Goal: Check status

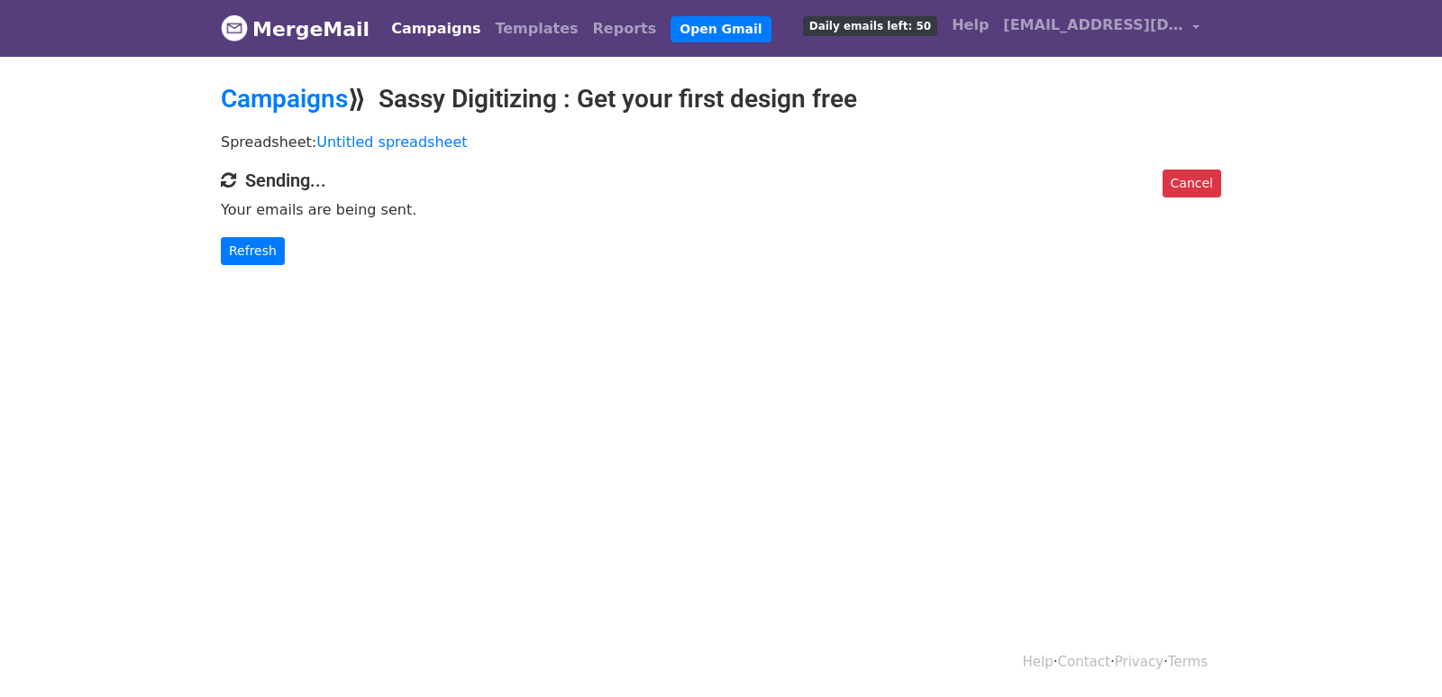
click at [253, 257] on link "Refresh" at bounding box center [253, 251] width 64 height 28
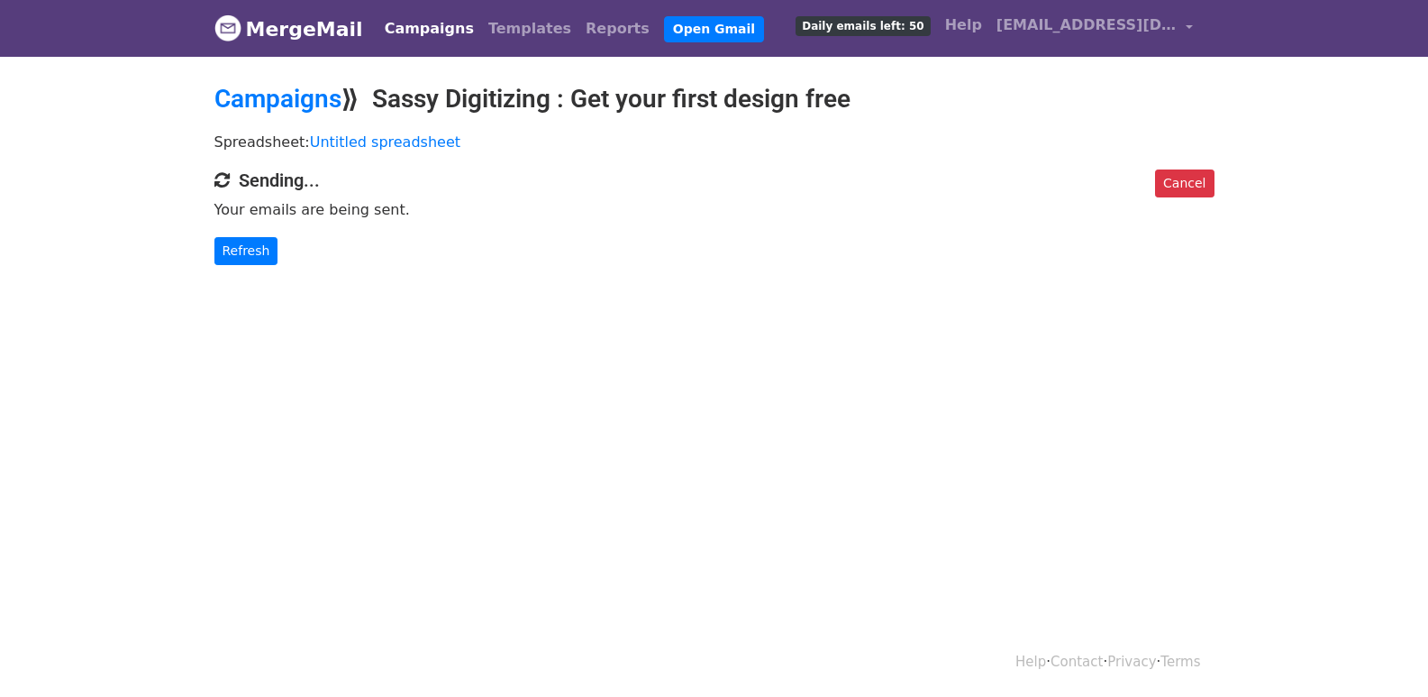
click at [253, 257] on link "Refresh" at bounding box center [246, 251] width 64 height 28
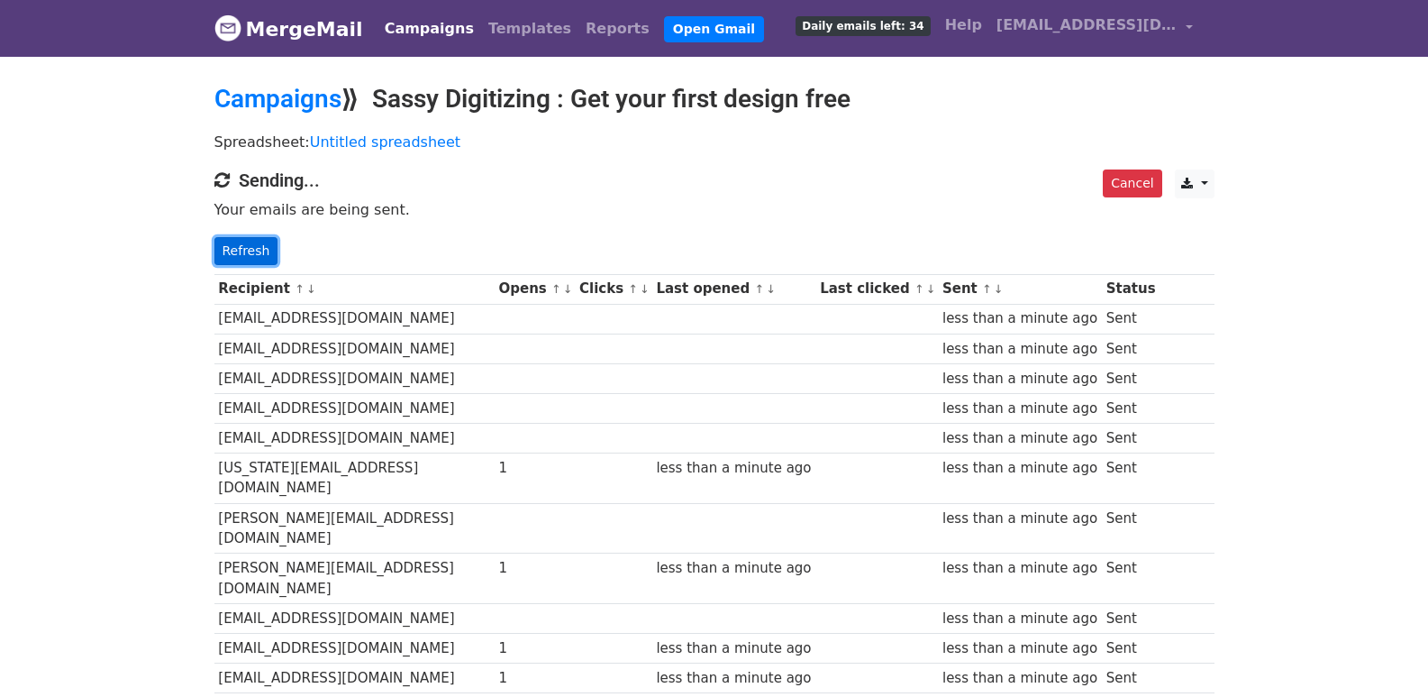
click at [241, 241] on link "Refresh" at bounding box center [246, 251] width 64 height 28
drag, startPoint x: 233, startPoint y: 247, endPoint x: 579, endPoint y: 439, distance: 395.7
click at [234, 247] on link "Refresh" at bounding box center [246, 251] width 64 height 28
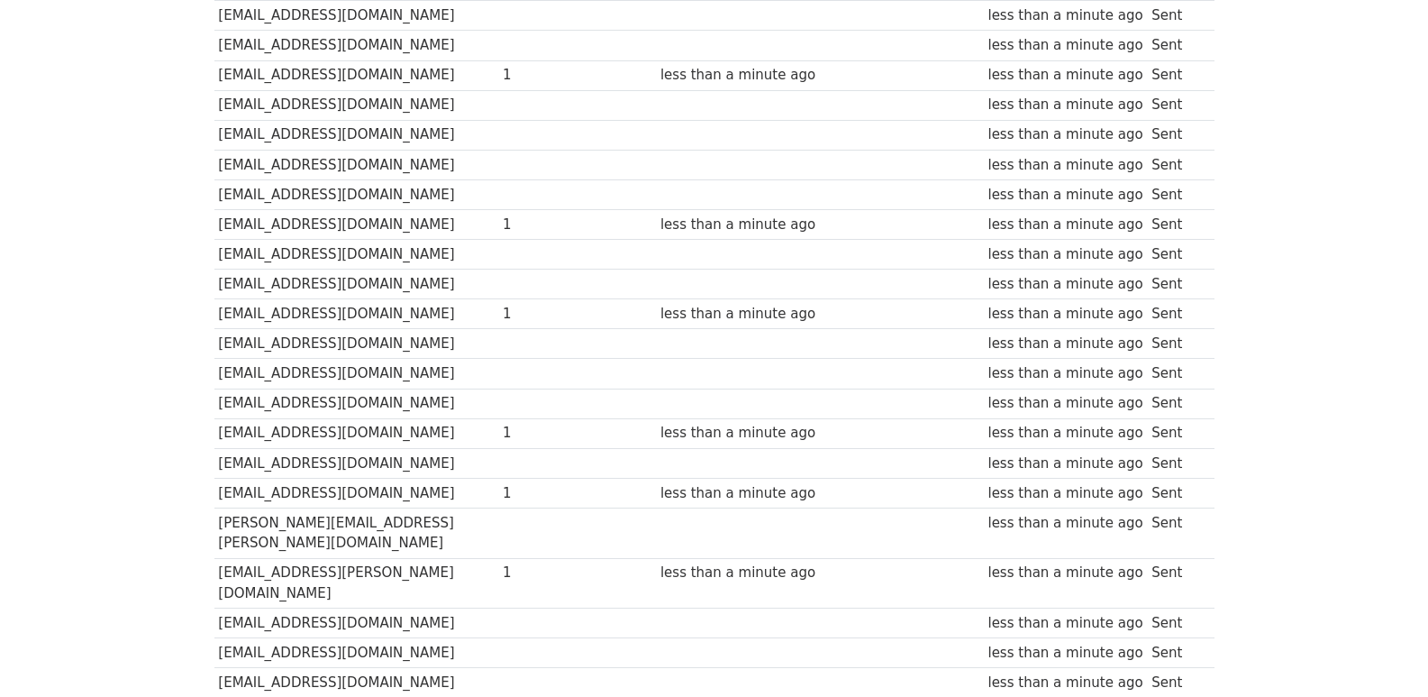
scroll to position [1254, 0]
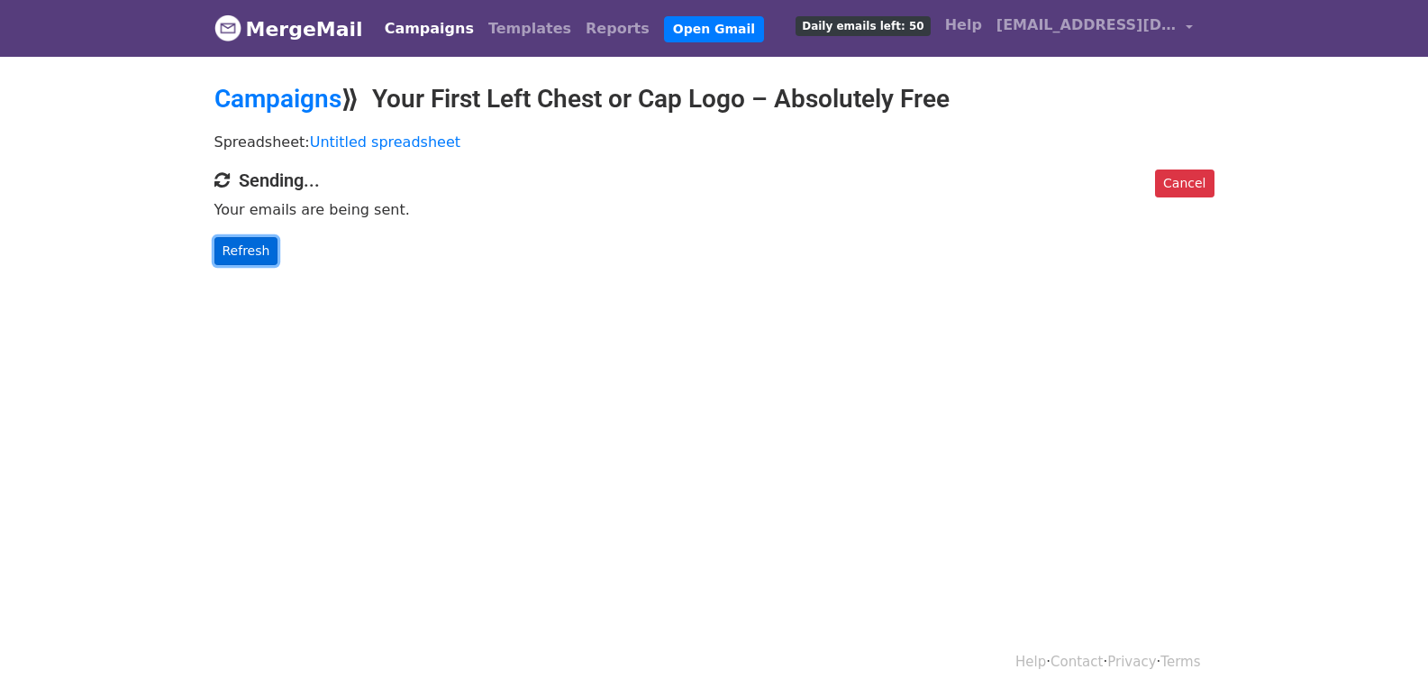
click at [224, 249] on link "Refresh" at bounding box center [246, 251] width 64 height 28
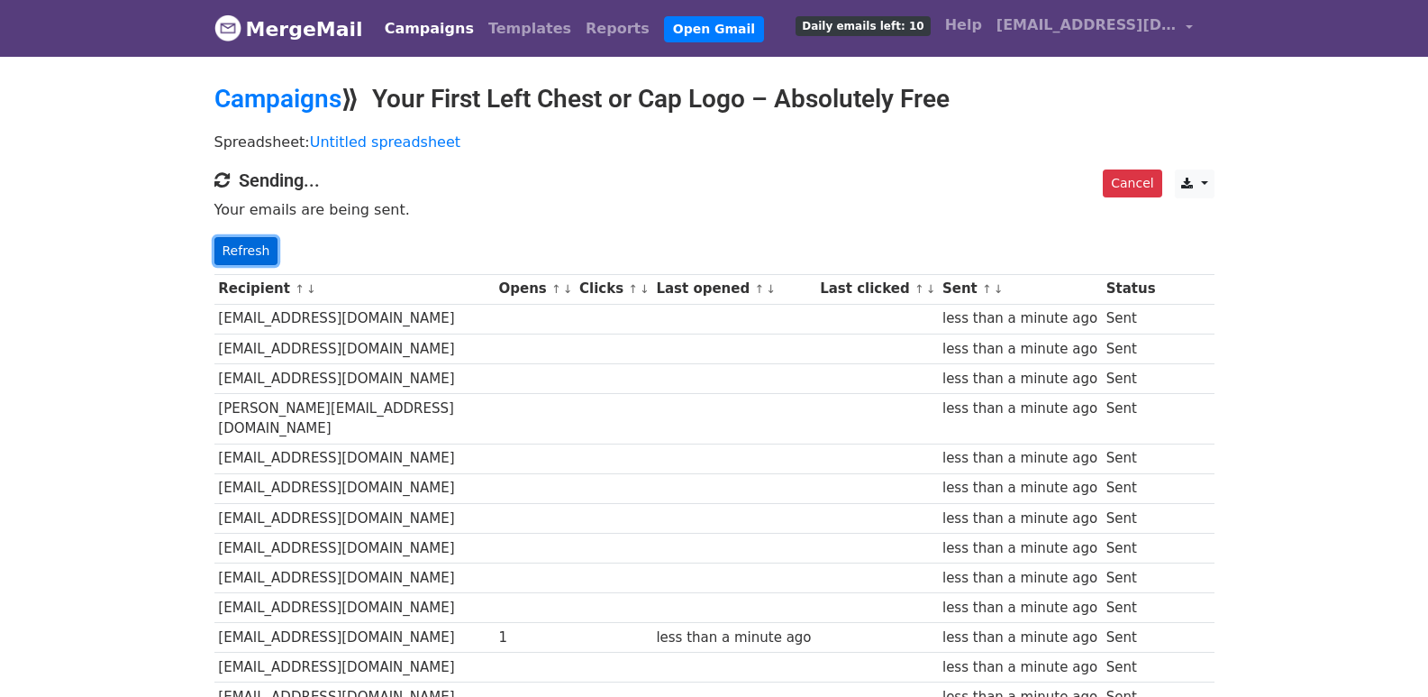
click at [242, 251] on link "Refresh" at bounding box center [246, 251] width 64 height 28
